Goal: Find specific page/section: Find specific page/section

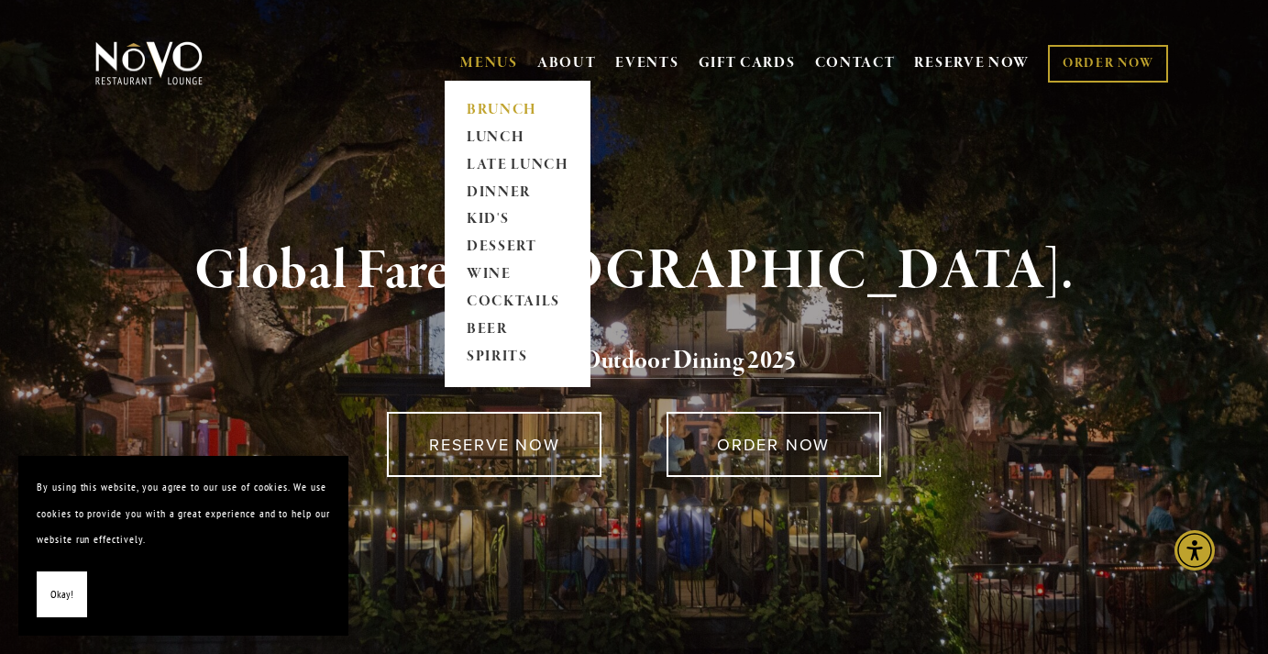
click at [489, 107] on link "BRUNCH" at bounding box center [517, 110] width 115 height 28
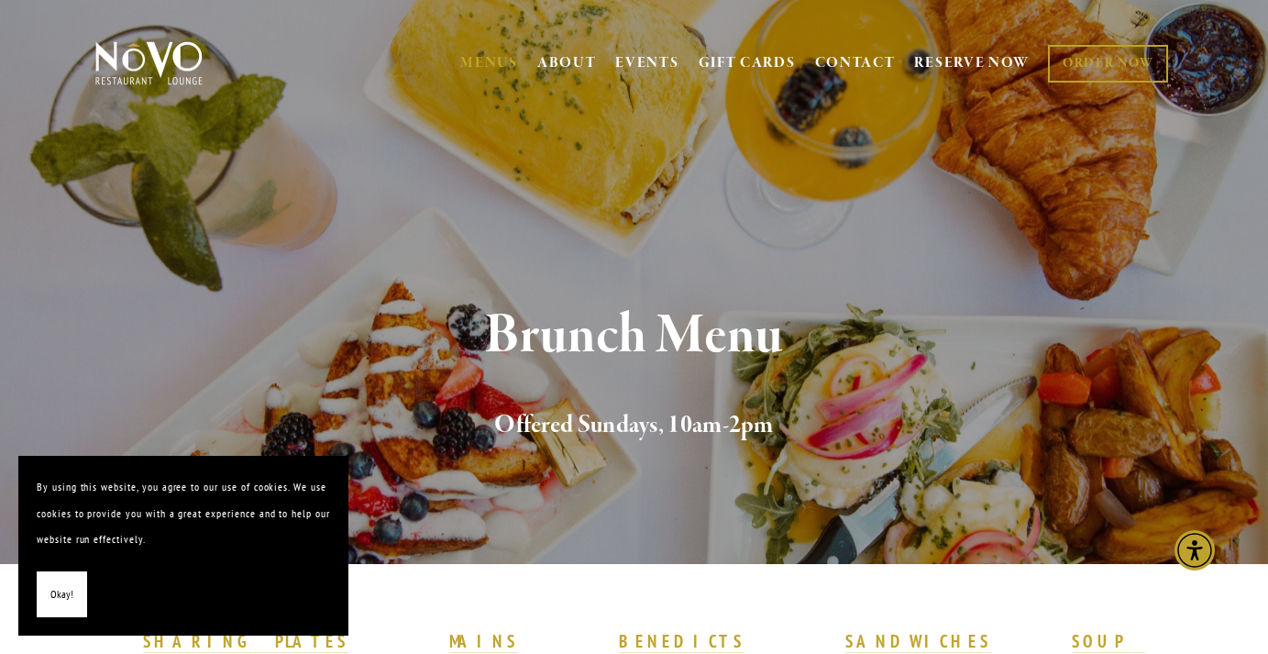
click at [61, 603] on span "Okay!" at bounding box center [61, 594] width 23 height 27
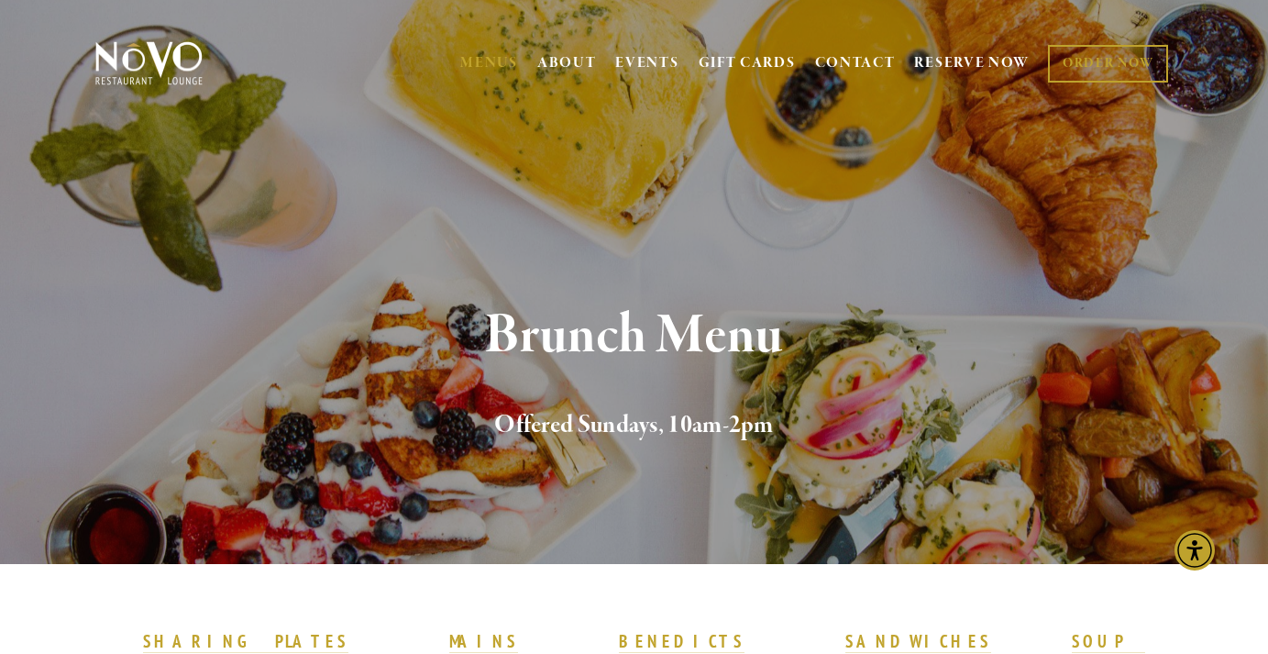
scroll to position [1, 0]
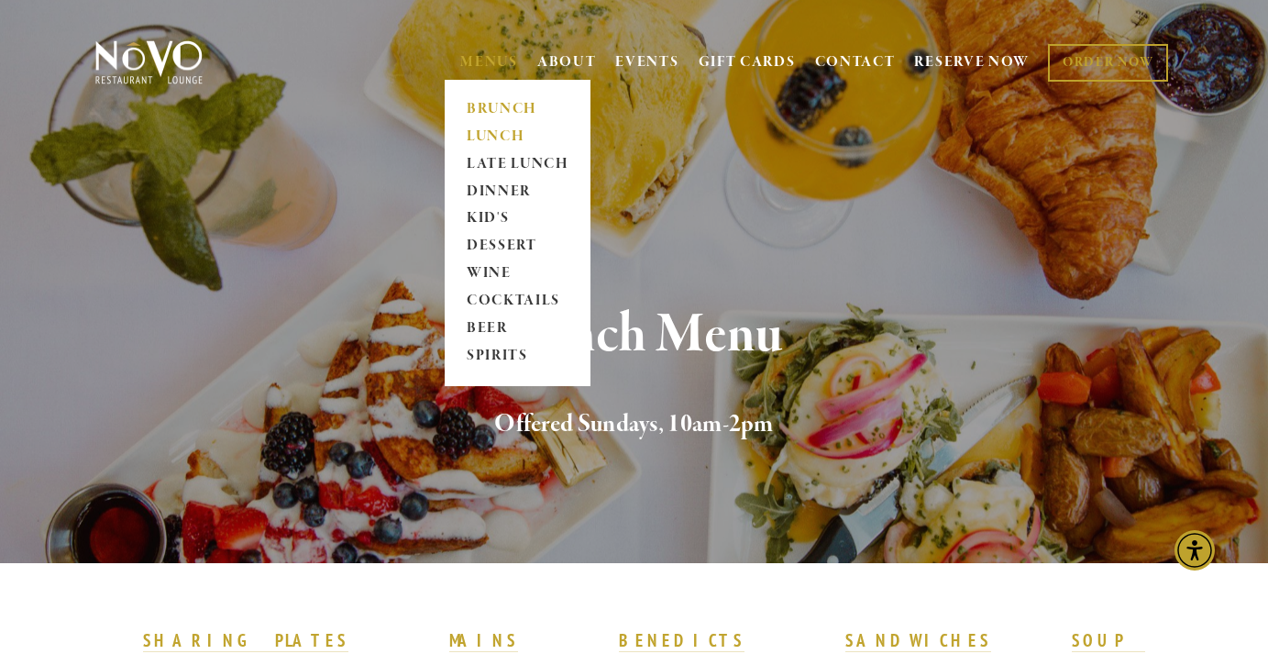
click at [493, 136] on link "LUNCH" at bounding box center [517, 137] width 115 height 28
